Goal: Check status: Check status

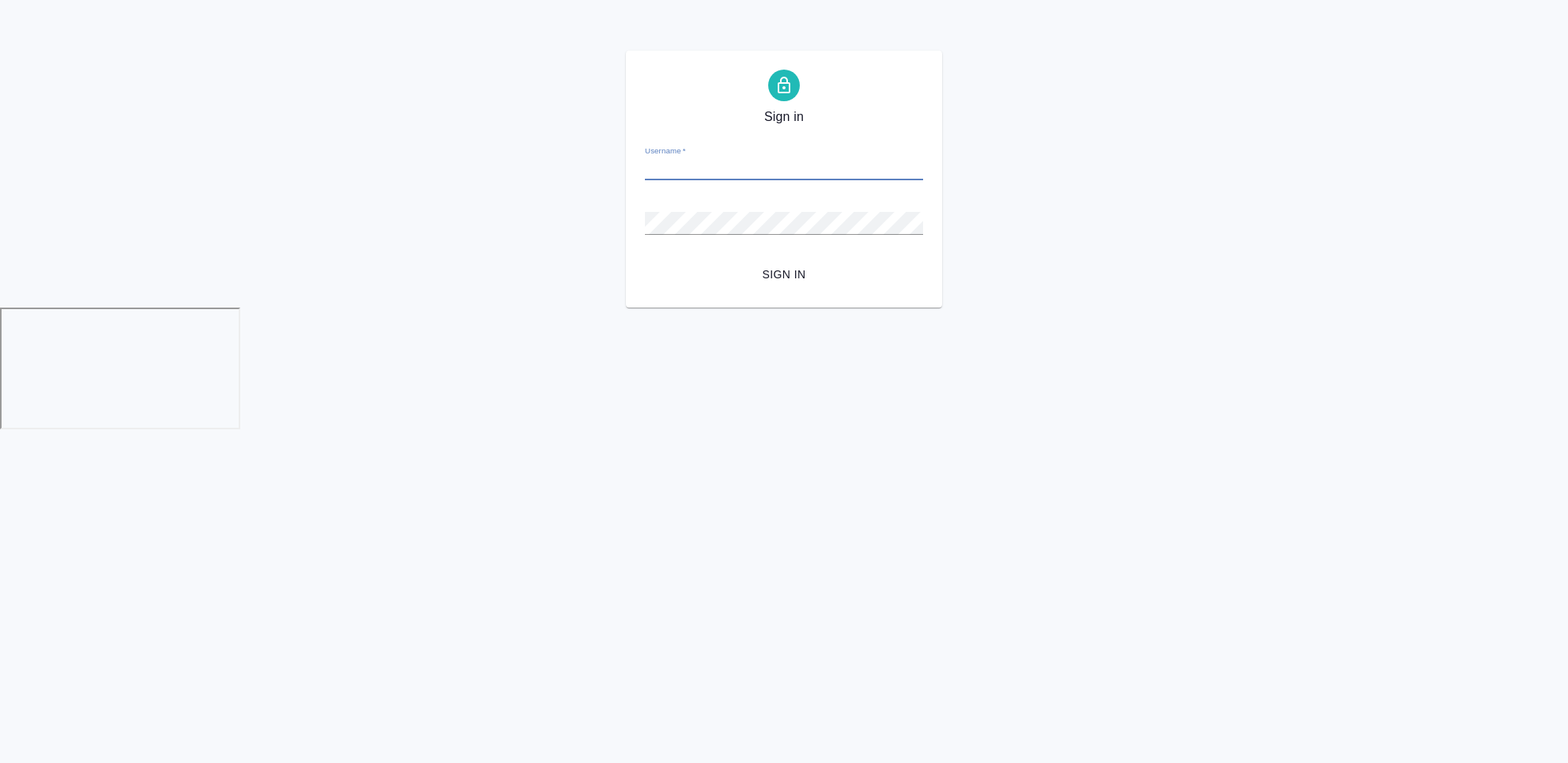
click at [789, 152] on div "Username   *" at bounding box center [784, 163] width 278 height 35
click at [788, 178] on input "Username   *" at bounding box center [784, 169] width 278 height 22
type input "[EMAIL_ADDRESS][DOMAIN_NAME]"
click at [645, 260] on button "Sign in" at bounding box center [784, 275] width 278 height 29
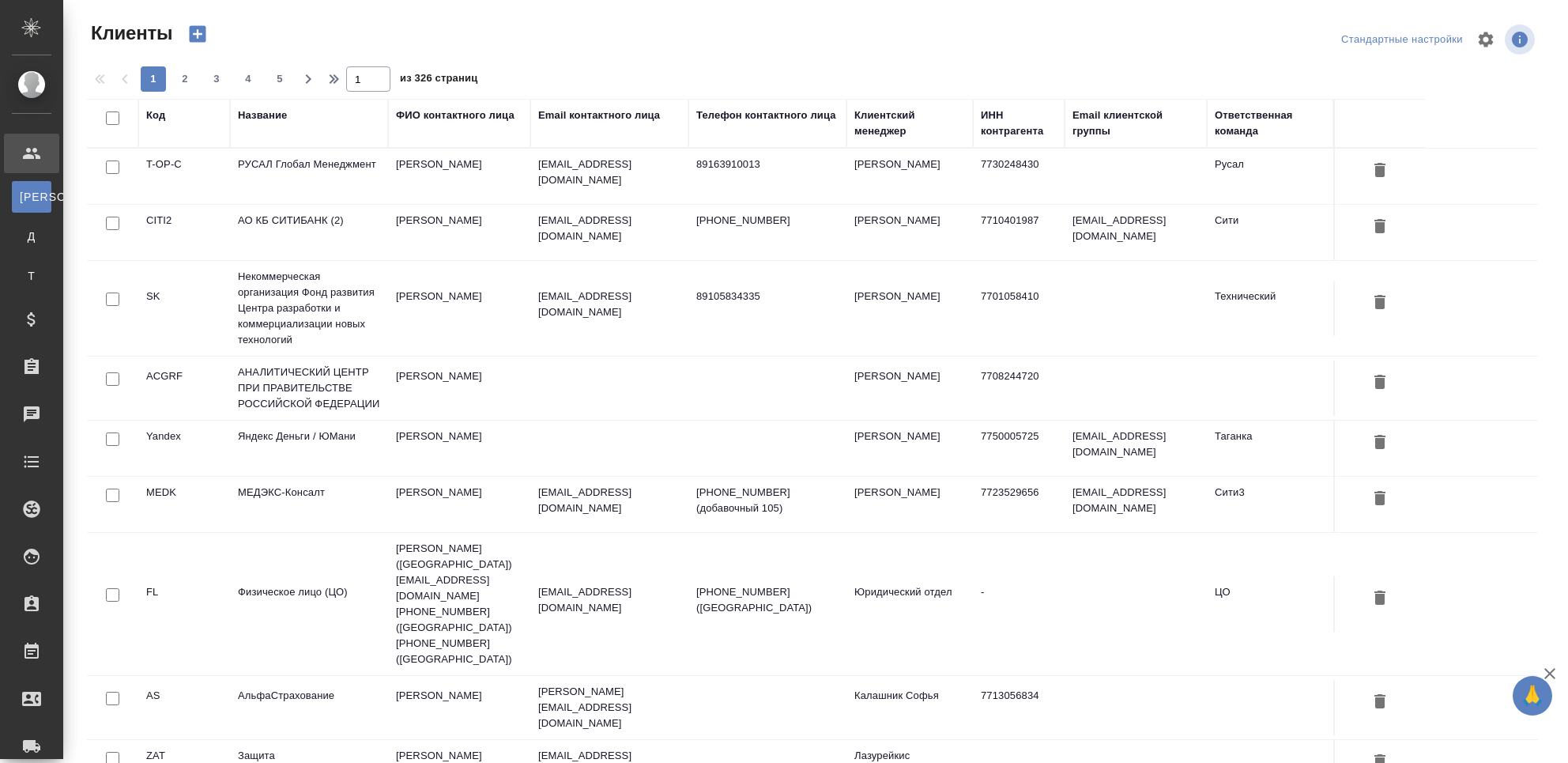
select select "RU"
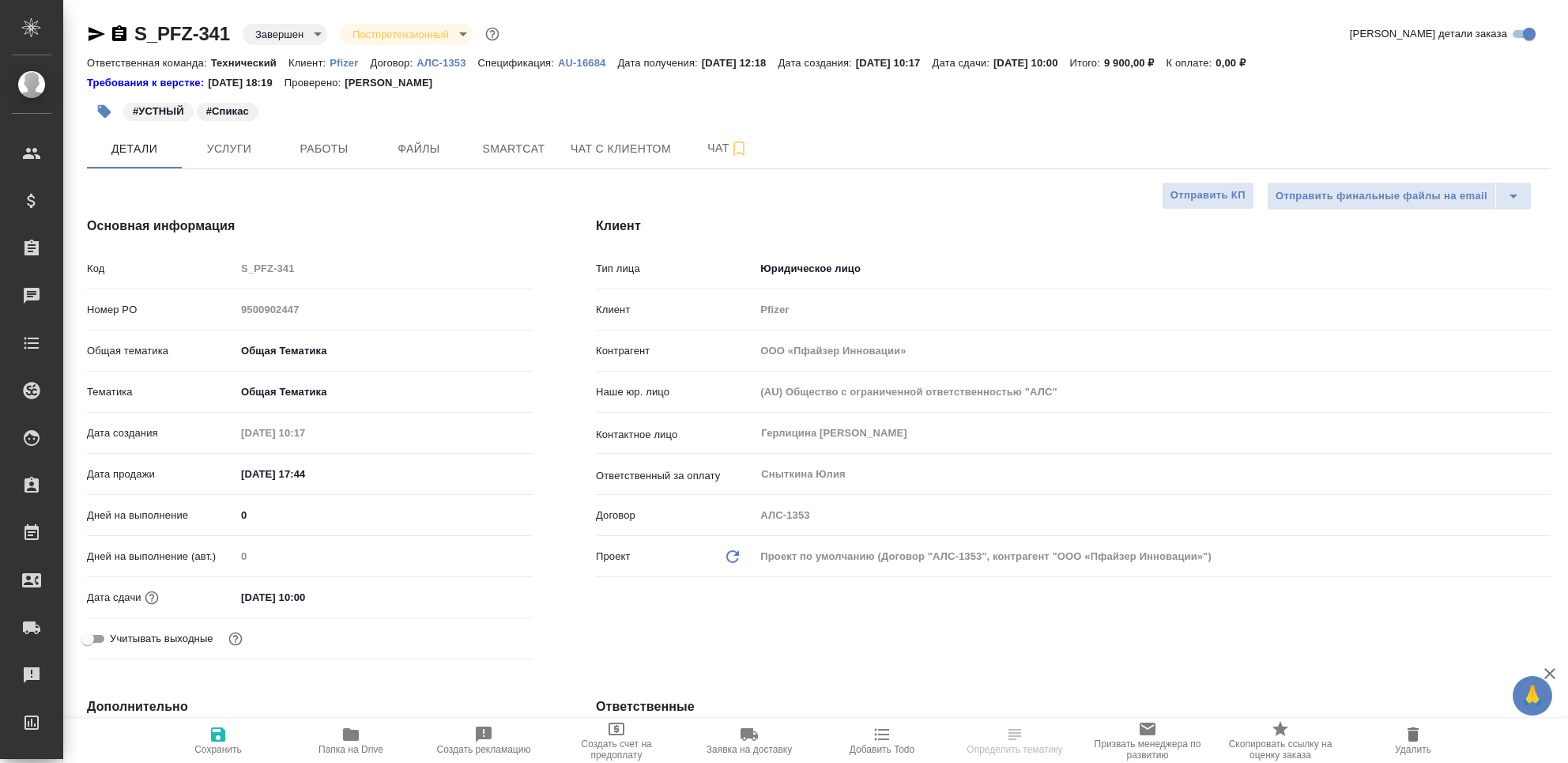
select select "RU"
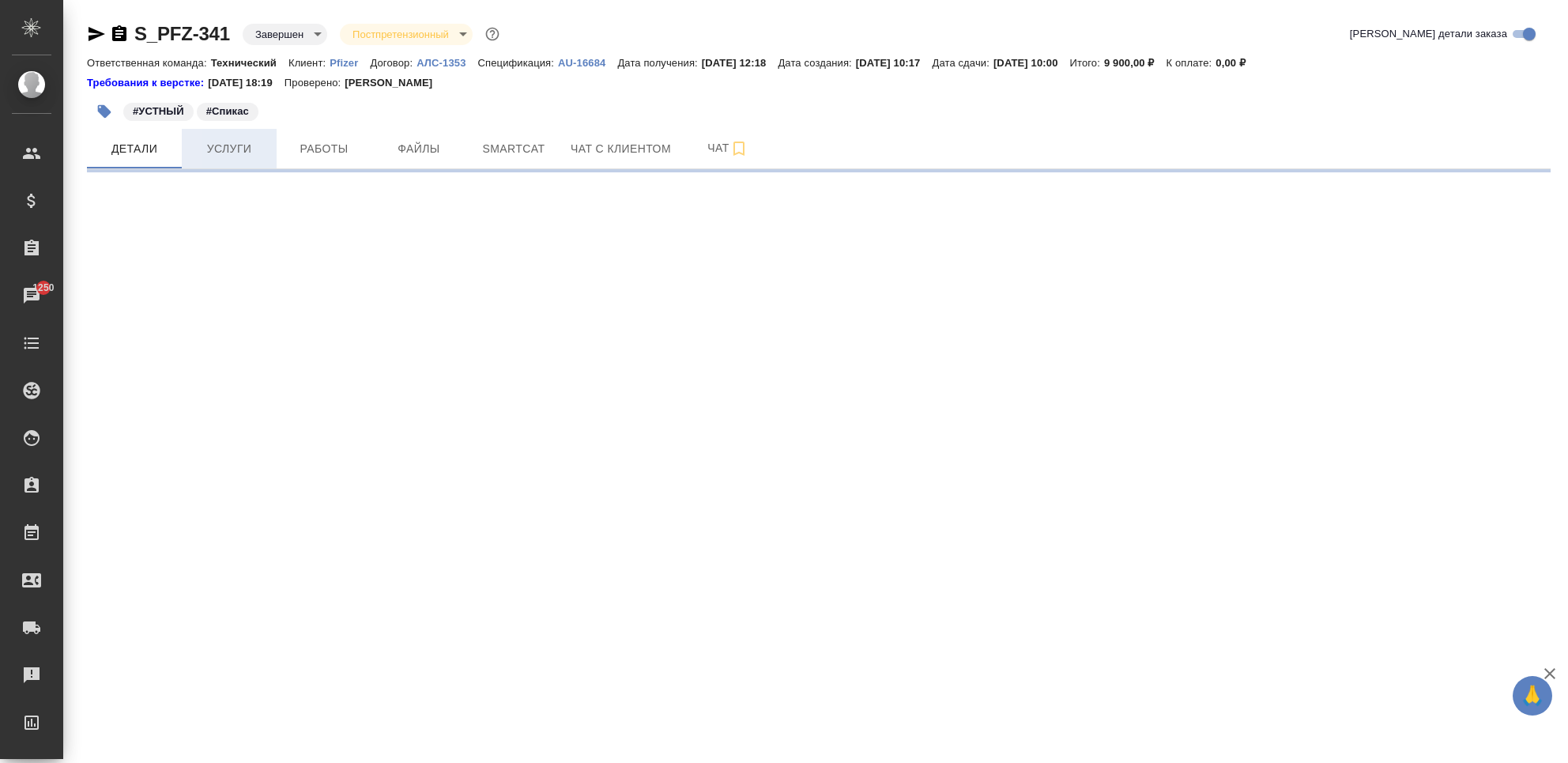
select select "RU"
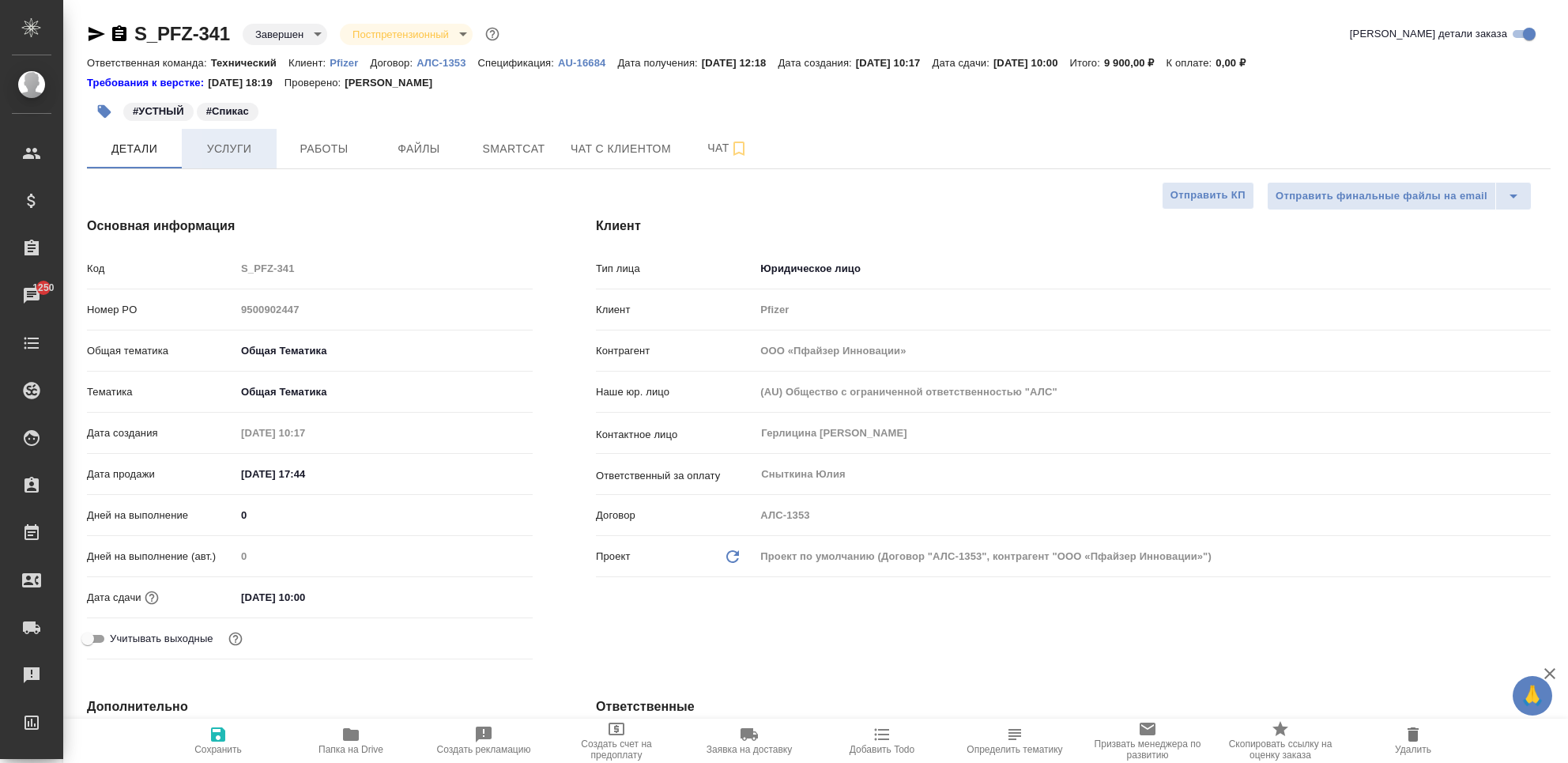
type textarea "x"
click at [200, 141] on span "Услуги" at bounding box center [228, 149] width 76 height 20
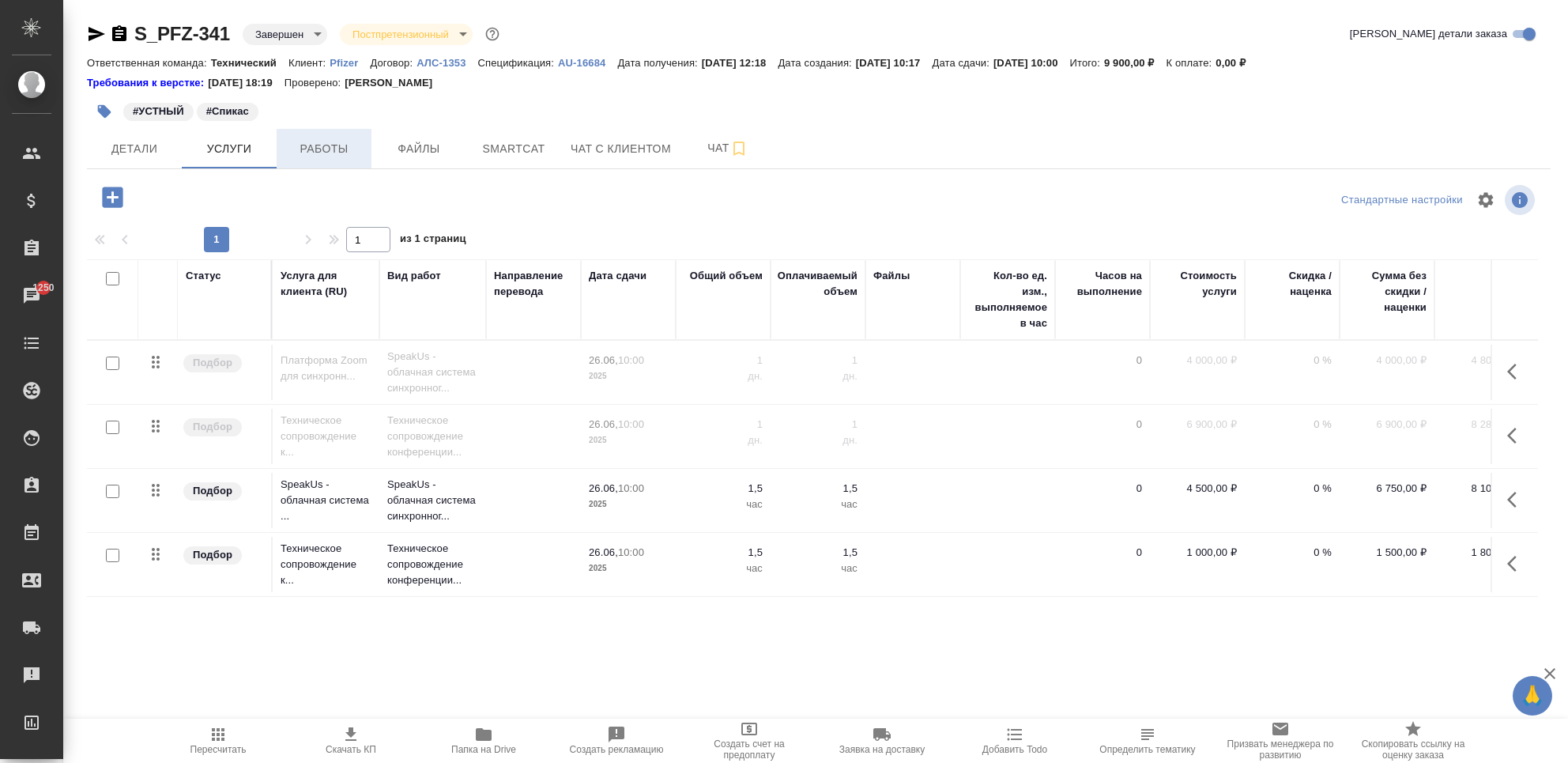
click at [307, 152] on span "Работы" at bounding box center [323, 149] width 76 height 20
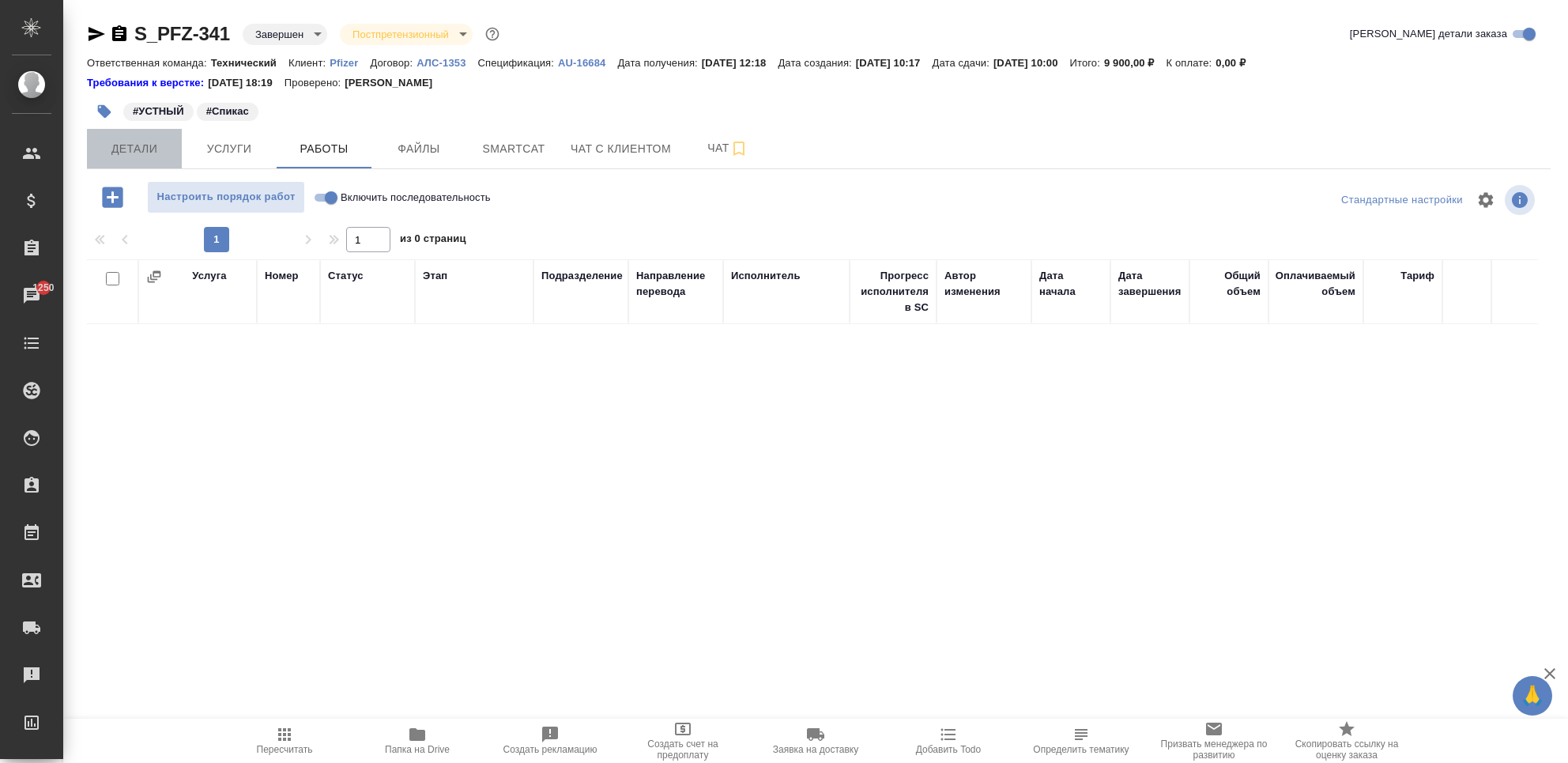
click at [127, 154] on span "Детали" at bounding box center [134, 149] width 76 height 20
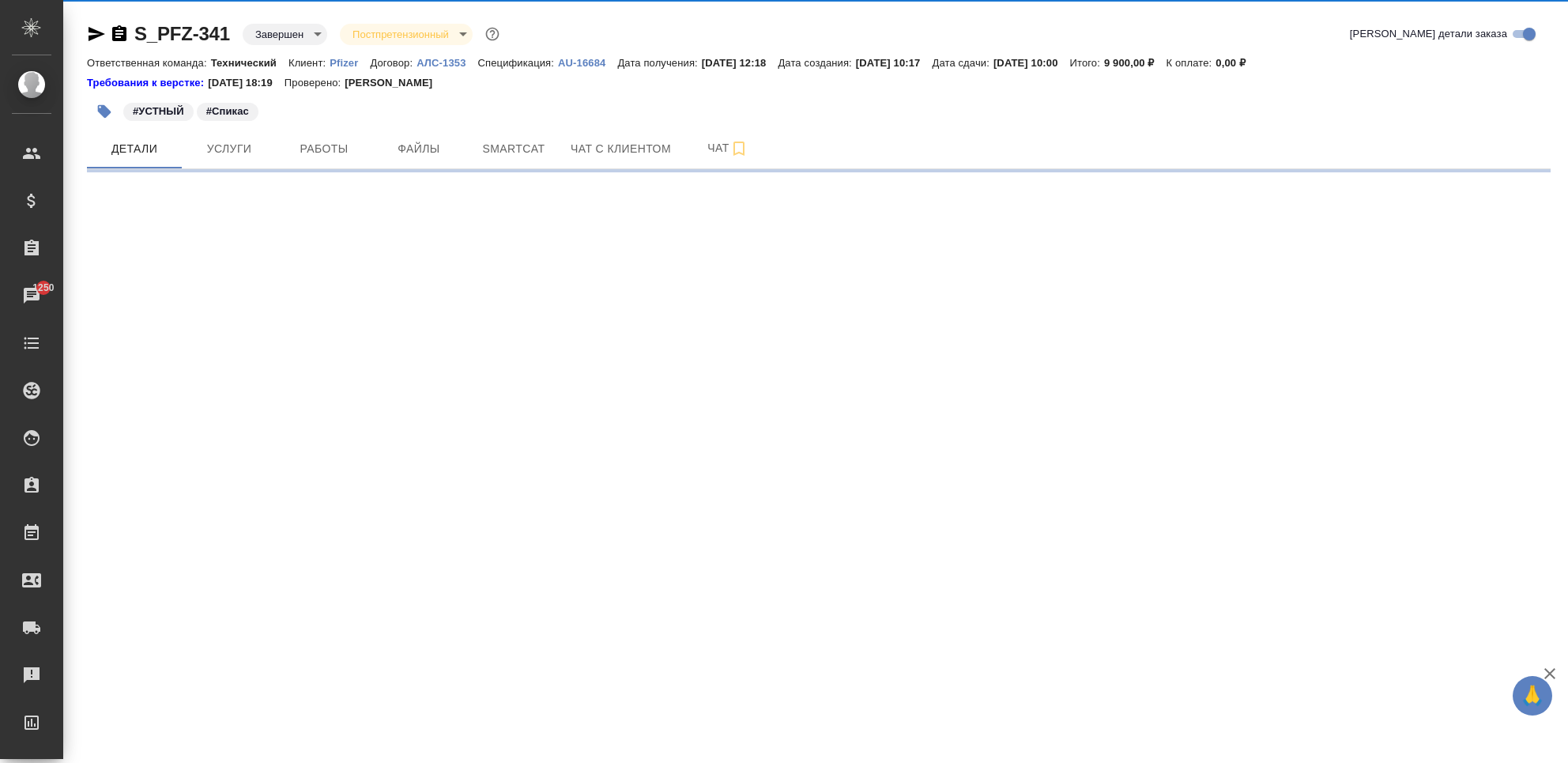
select select "RU"
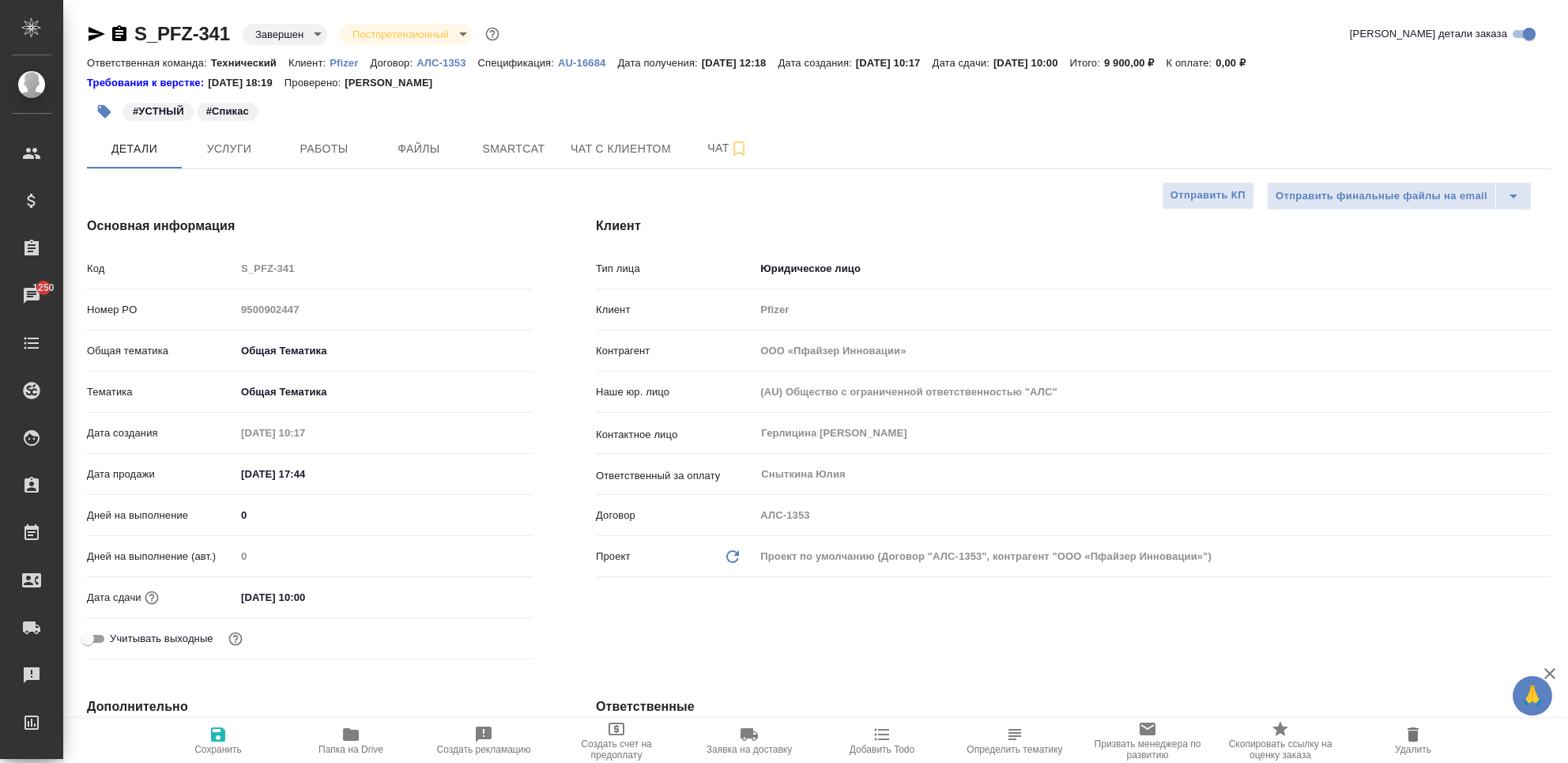
type textarea "x"
click at [197, 139] on span "Услуги" at bounding box center [228, 149] width 76 height 20
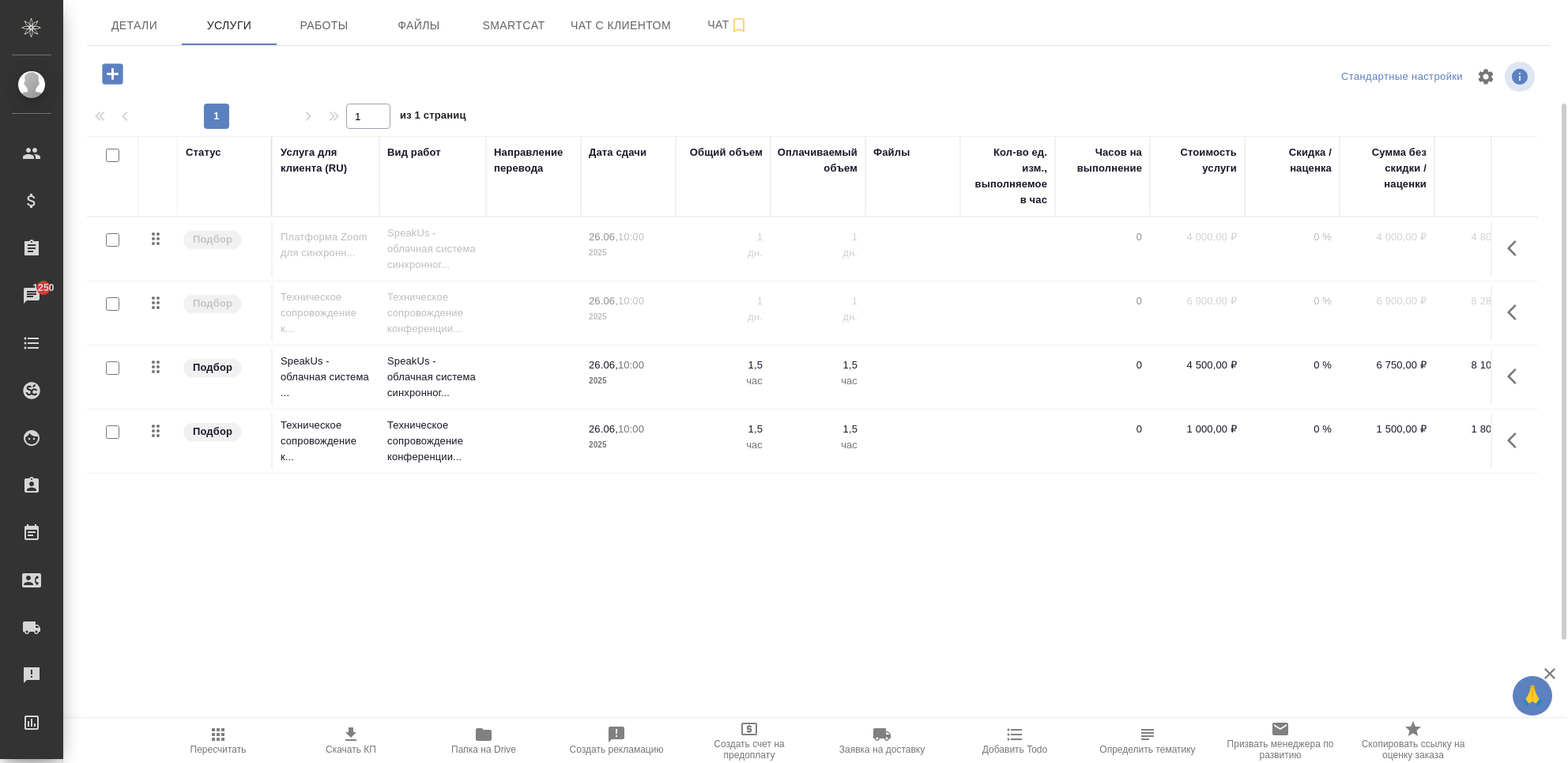
scroll to position [14, 0]
drag, startPoint x: 1514, startPoint y: 304, endPoint x: 1513, endPoint y: 375, distance: 71.0
click at [1516, 374] on tbody "Подбор Платформа Zoom для синхронн... SpeakUs - облачная система синхронног... …" at bounding box center [832, 345] width 1490 height 256
click at [129, 22] on span "Детали" at bounding box center [134, 25] width 76 height 20
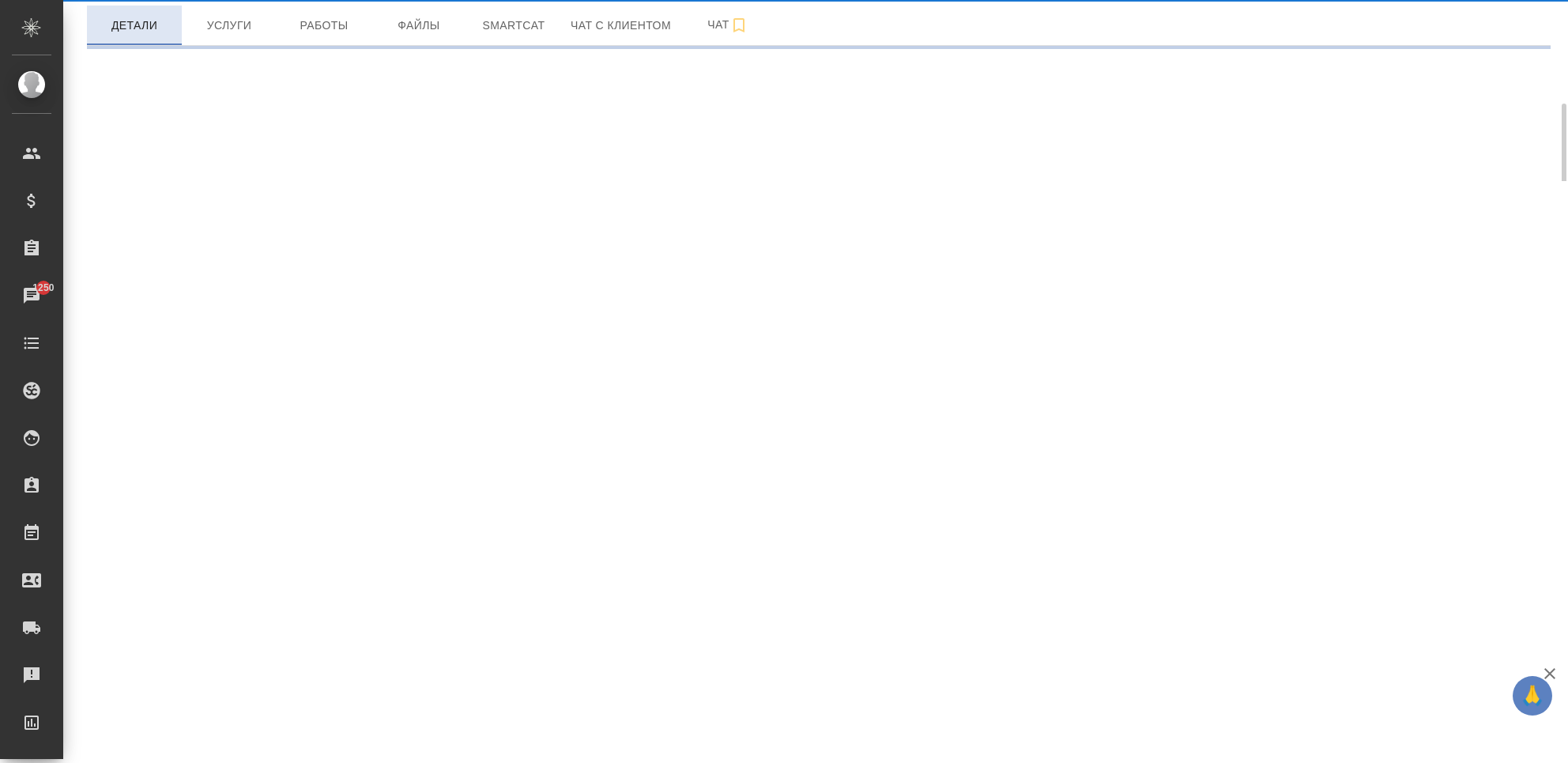
select select "RU"
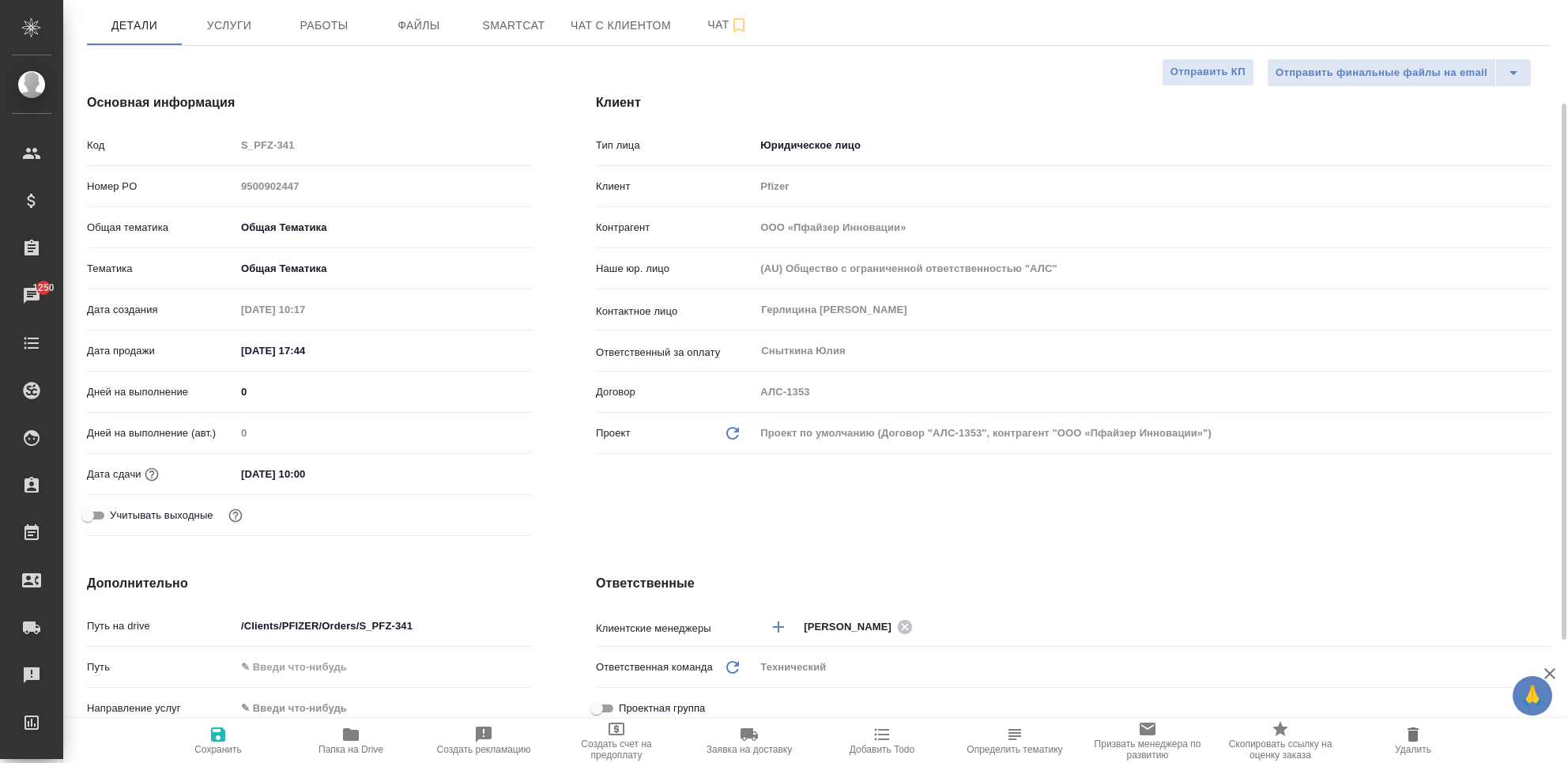
type textarea "x"
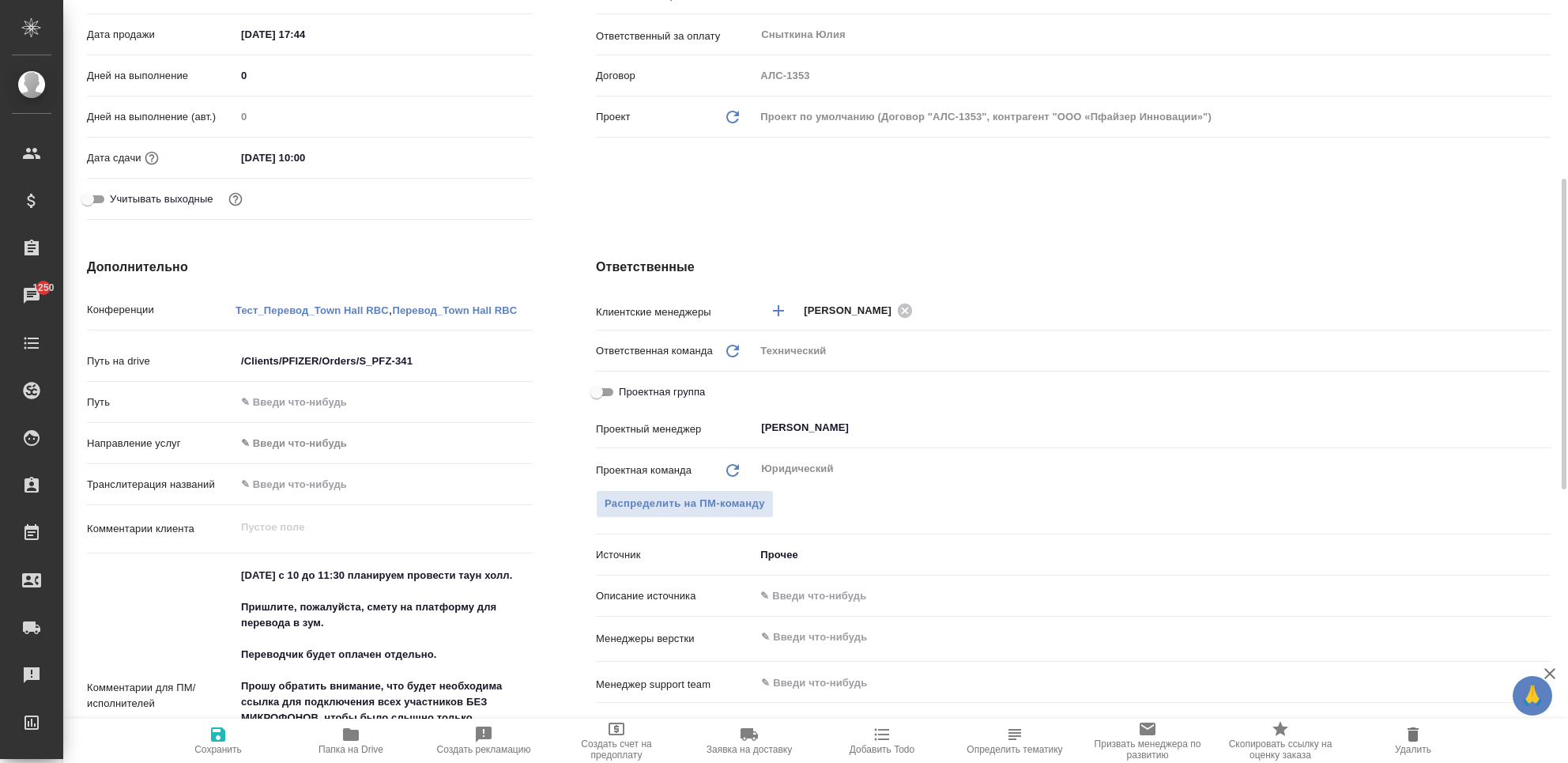
scroll to position [545, 0]
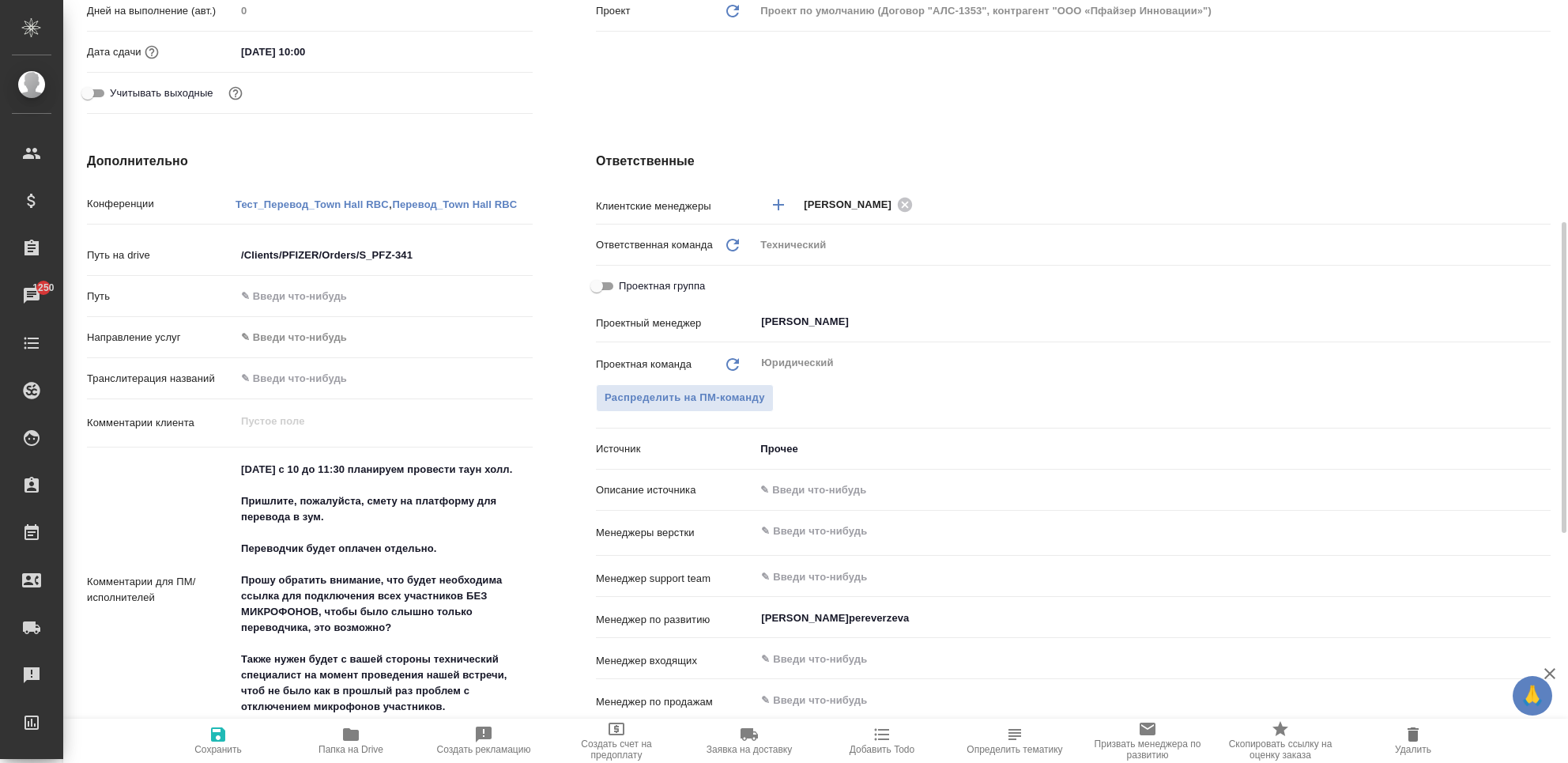
type textarea "x"
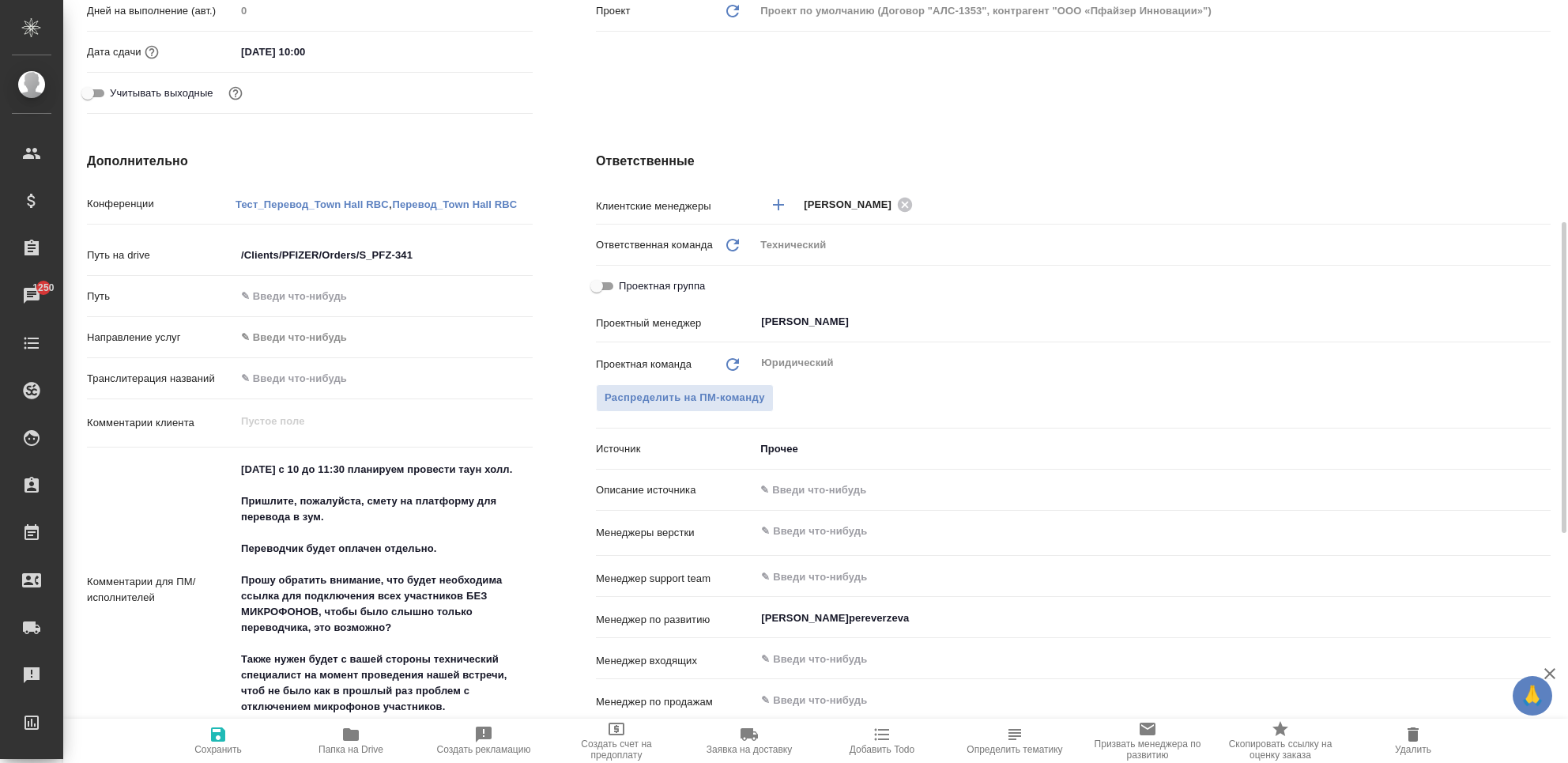
type textarea "x"
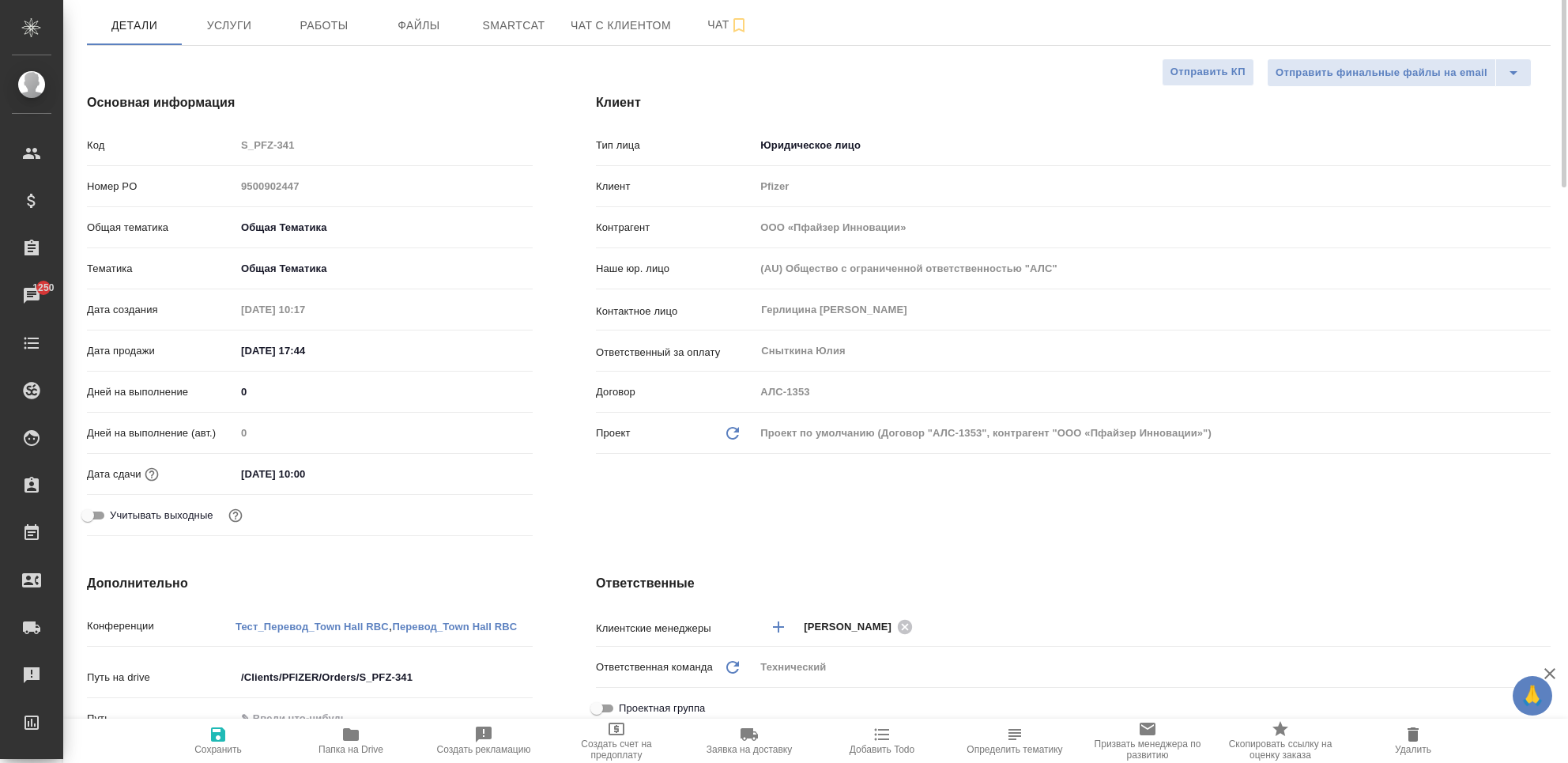
scroll to position [0, 0]
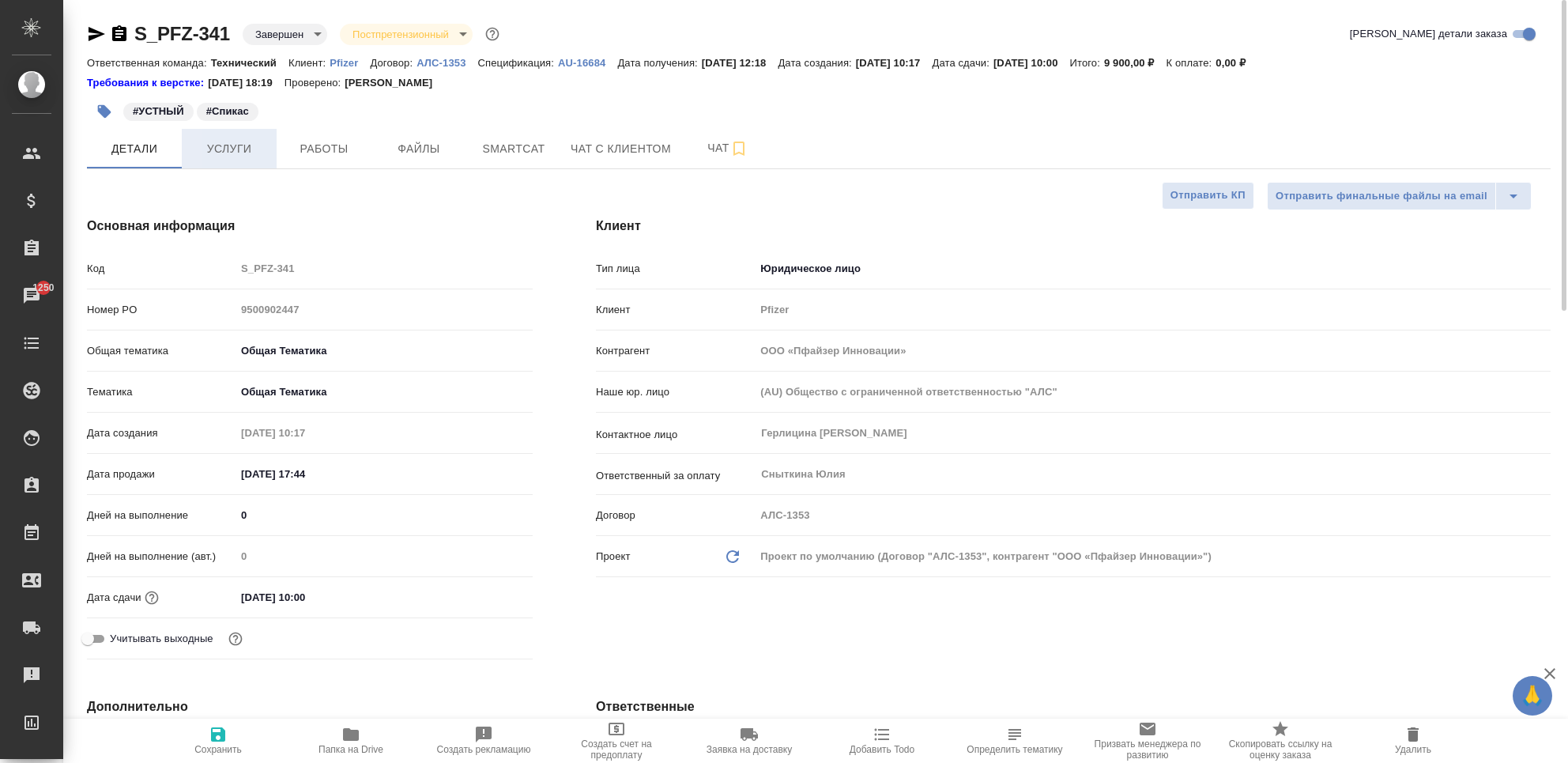
click at [221, 147] on span "Услуги" at bounding box center [228, 149] width 76 height 20
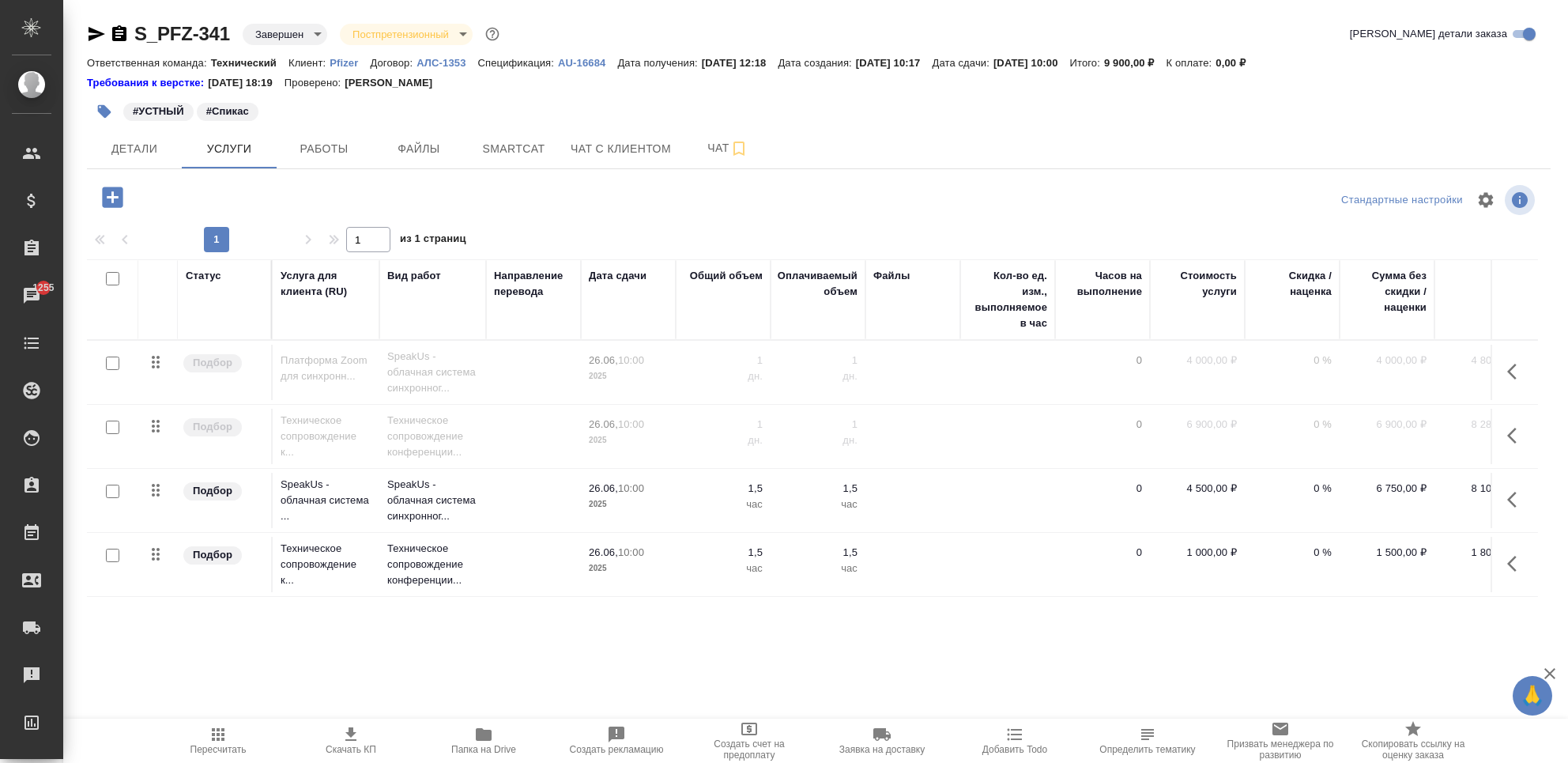
scroll to position [14, 0]
drag, startPoint x: 1514, startPoint y: 445, endPoint x: 1511, endPoint y: 483, distance: 38.1
click at [1512, 483] on tbody "Подбор Платформа Zoom для синхронн... SpeakUs - облачная система синхронног... …" at bounding box center [832, 468] width 1490 height 256
click at [116, 156] on span "Детали" at bounding box center [134, 149] width 76 height 20
select select "RU"
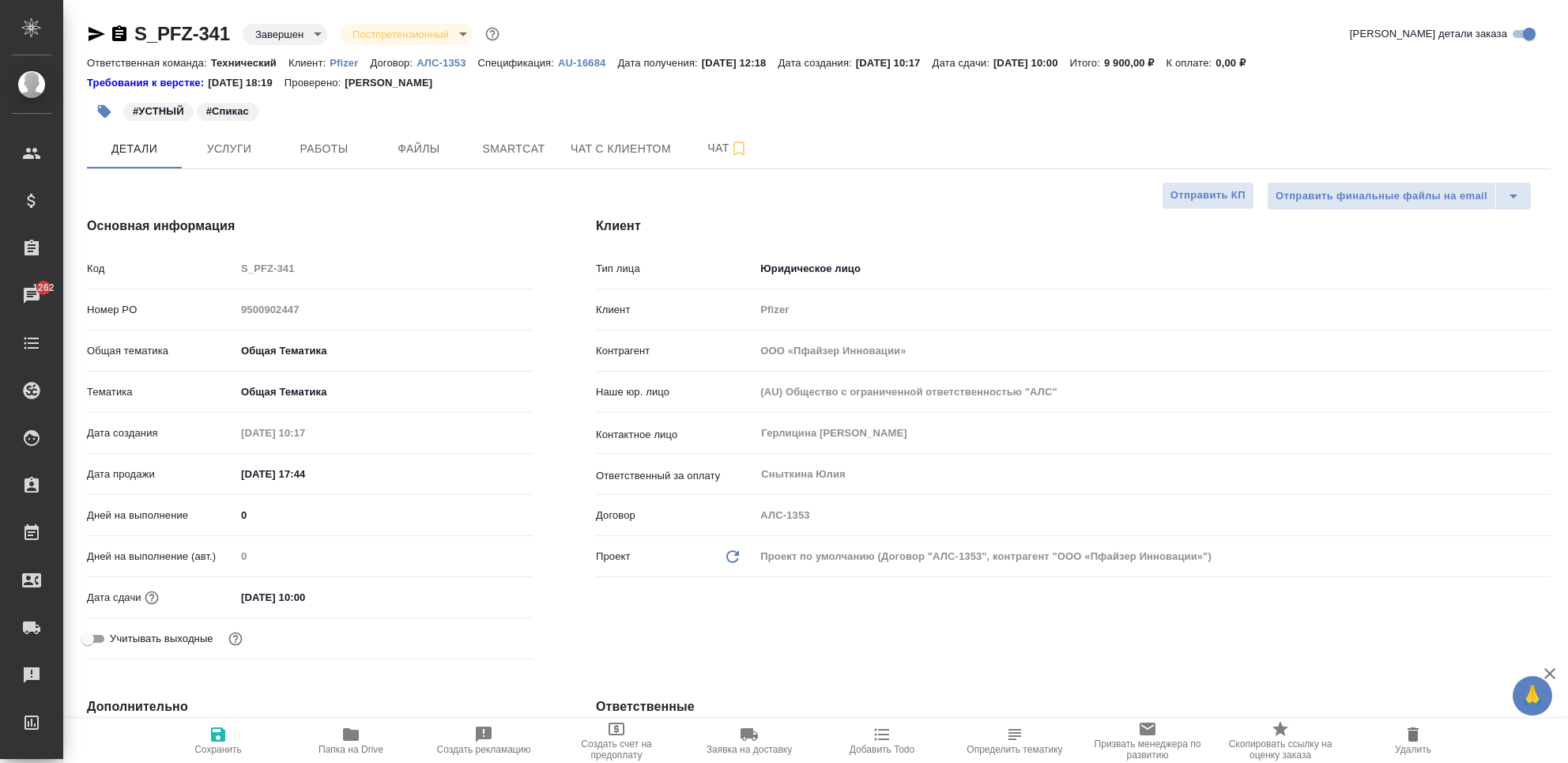
type textarea "x"
click at [305, 137] on button "Работы" at bounding box center [324, 148] width 95 height 39
